Goal: Find specific page/section: Find specific page/section

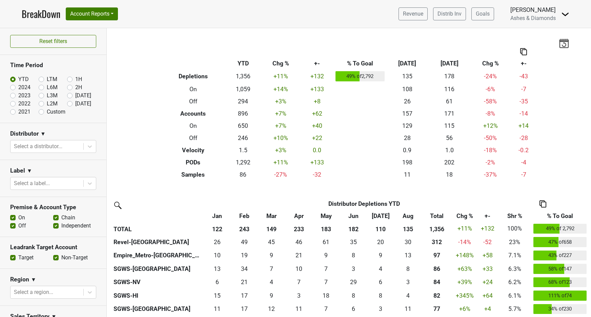
click at [75, 103] on label "[DATE]" at bounding box center [83, 104] width 16 height 8
click at [72, 103] on input "[DATE]" at bounding box center [80, 103] width 27 height 7
radio input "true"
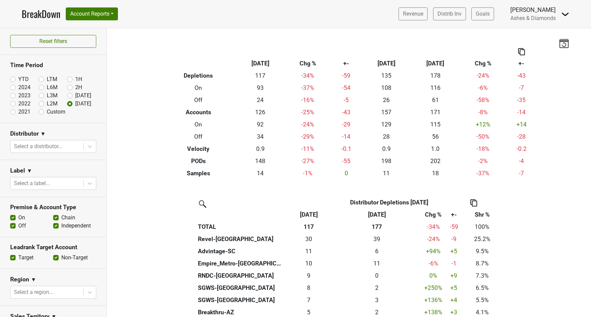
click at [31, 12] on link "BreakDown" at bounding box center [41, 14] width 39 height 14
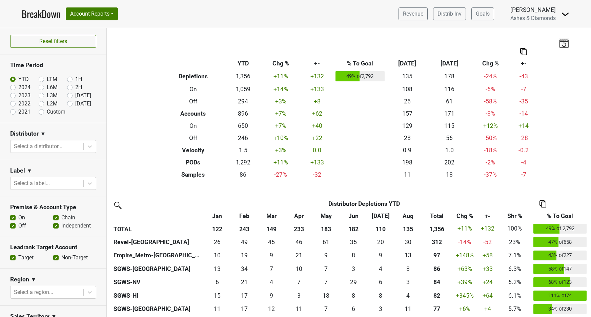
click at [75, 104] on label "[DATE]" at bounding box center [83, 104] width 16 height 8
click at [70, 104] on input "[DATE]" at bounding box center [80, 103] width 27 height 7
radio input "true"
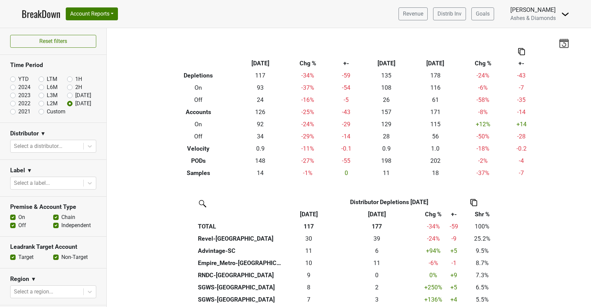
click at [49, 13] on link "BreakDown" at bounding box center [41, 14] width 39 height 14
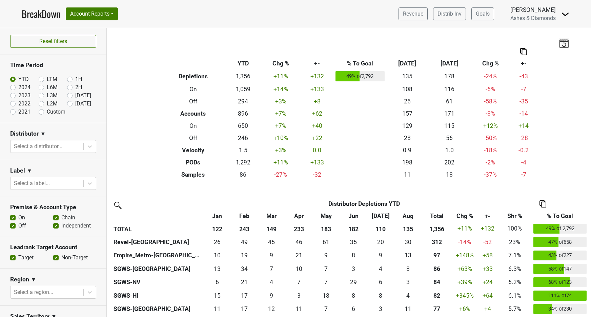
click at [39, 13] on link "BreakDown" at bounding box center [41, 14] width 39 height 14
click at [49, 16] on link "BreakDown" at bounding box center [41, 14] width 39 height 14
click at [75, 103] on label "[DATE]" at bounding box center [83, 104] width 16 height 8
click at [70, 103] on input "[DATE]" at bounding box center [80, 103] width 27 height 7
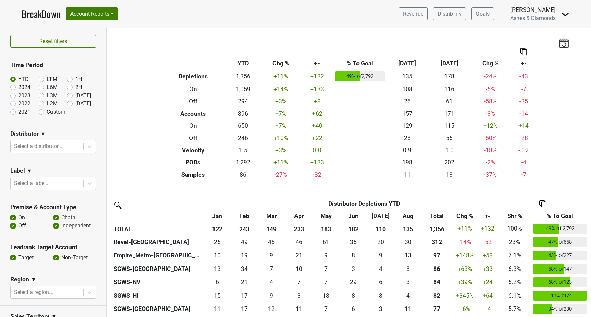
radio input "true"
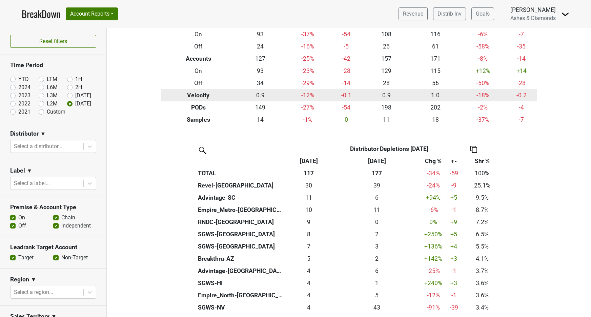
scroll to position [55, 0]
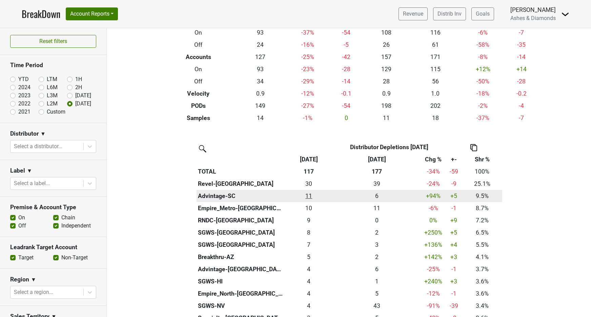
click at [311, 194] on div "11.16 11" at bounding box center [308, 195] width 45 height 9
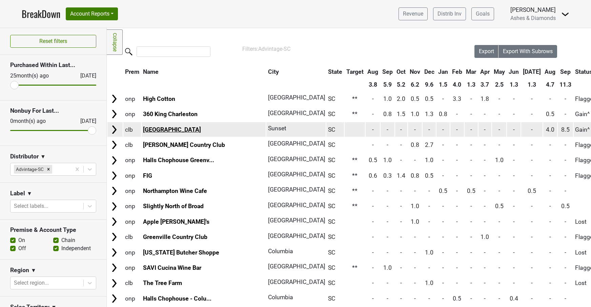
click at [192, 129] on link "[GEOGRAPHIC_DATA]" at bounding box center [172, 129] width 58 height 7
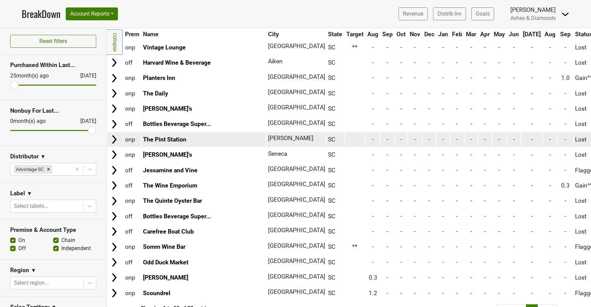
scroll to position [697, 0]
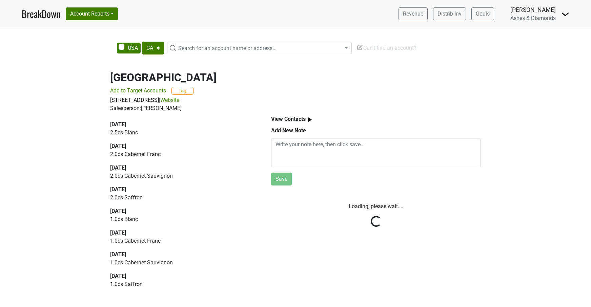
select select "CA"
